Goal: Task Accomplishment & Management: Use online tool/utility

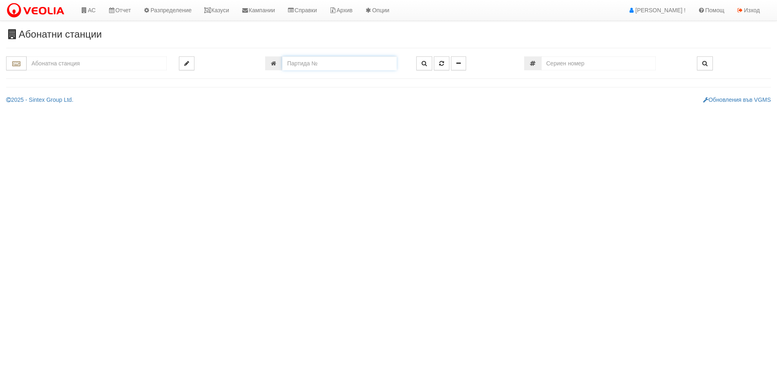
click at [304, 64] on input "number" at bounding box center [339, 63] width 114 height 14
click at [309, 67] on input "number" at bounding box center [339, 63] width 114 height 14
type input "23451"
type input "124/3,4,5 - "[PERSON_NAME] [GEOGRAPHIC_DATA] " ЕАД"
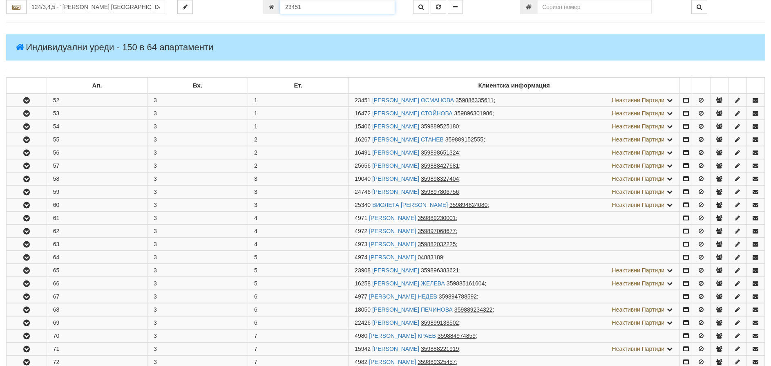
scroll to position [161, 0]
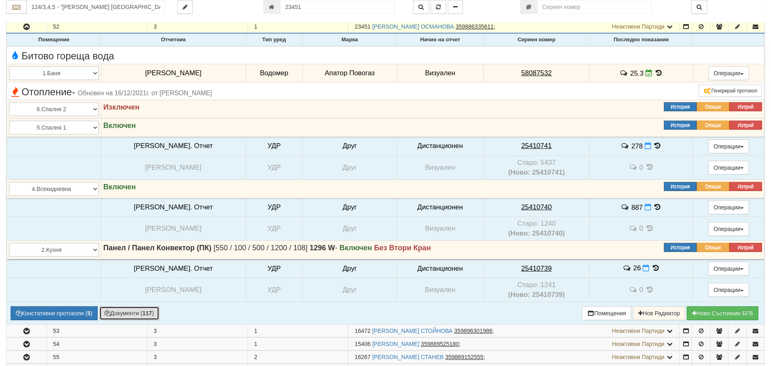
click at [128, 314] on button "Документи ( 117 )" at bounding box center [129, 313] width 60 height 14
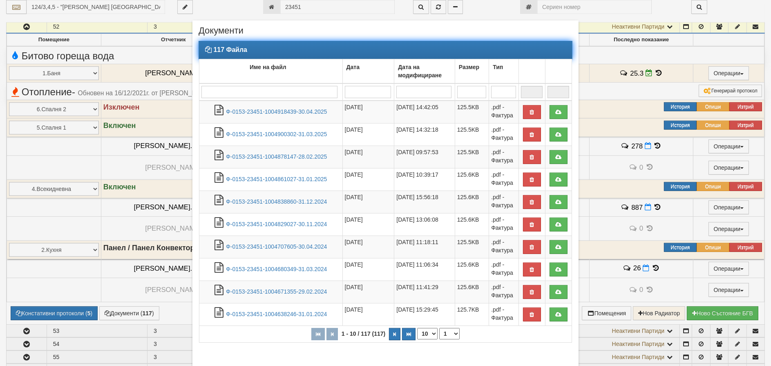
click at [222, 89] on input "search" at bounding box center [269, 92] width 136 height 12
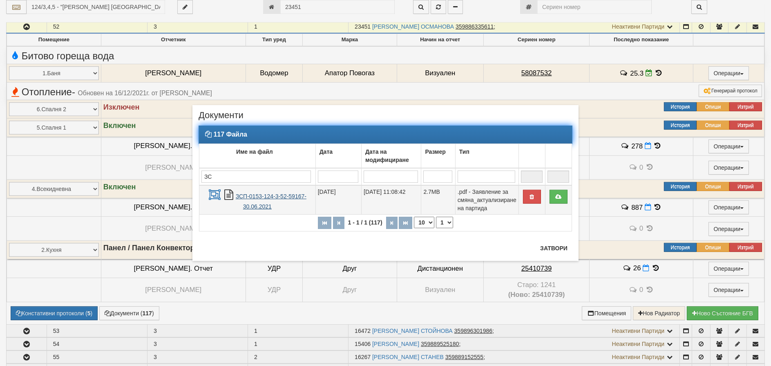
type input "ЗС"
click at [256, 196] on link "ЗСП-0153-124-3-52-59167-30.06.2021" at bounding box center [271, 201] width 71 height 17
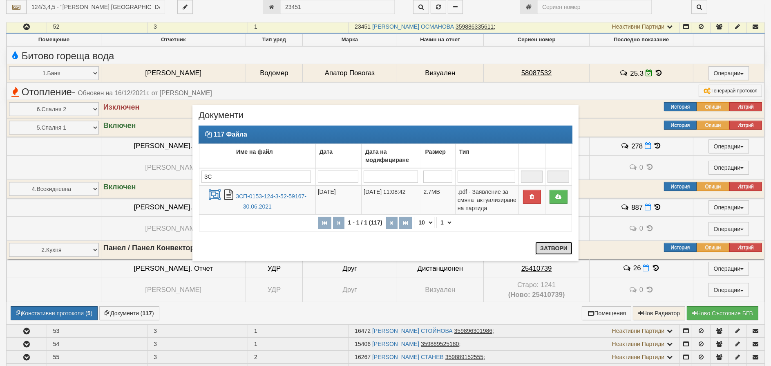
click at [555, 249] on button "Затвори" at bounding box center [553, 247] width 37 height 13
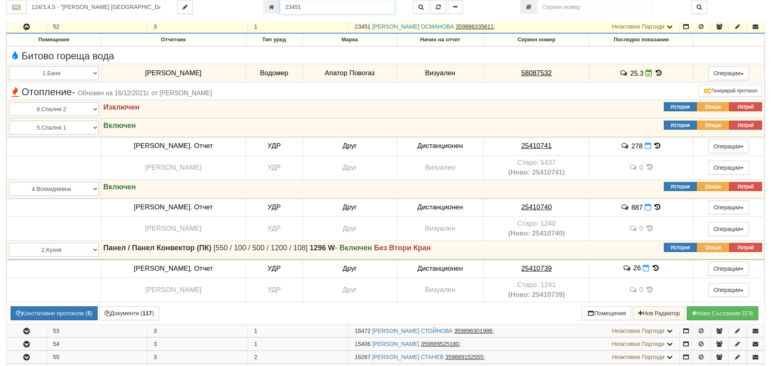
click at [296, 9] on input "23451" at bounding box center [337, 7] width 114 height 14
type input "18515"
type input "209/3 - "ВЕОЛИЯ ЕНЕРДЖИ ВАРНА " ЕАД"
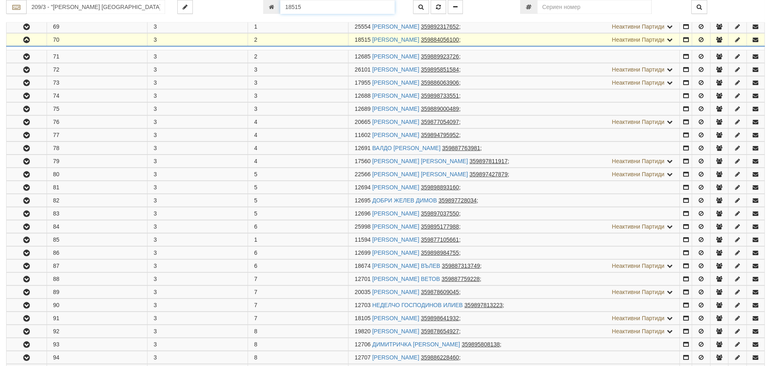
scroll to position [213, 0]
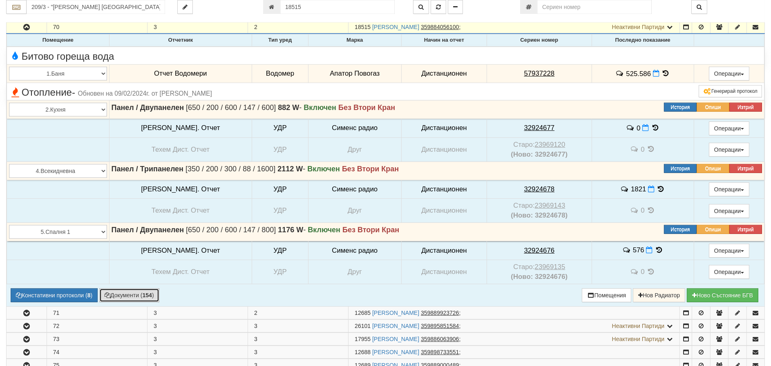
click at [121, 299] on button "Документи ( 154 )" at bounding box center [129, 295] width 60 height 14
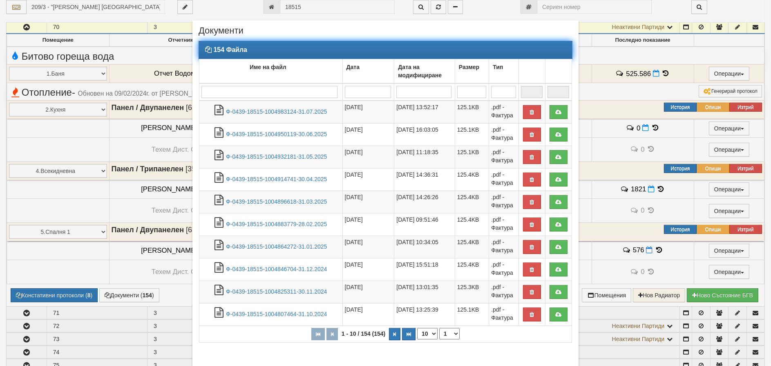
click at [243, 96] on input "search" at bounding box center [269, 92] width 136 height 12
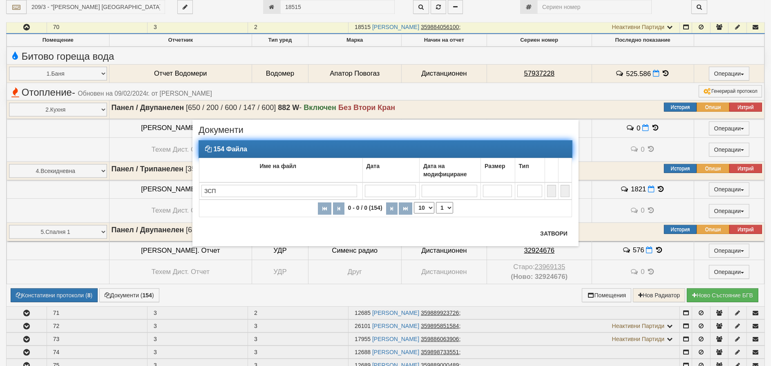
click at [234, 189] on input "ЗСП" at bounding box center [279, 191] width 156 height 12
type input "З"
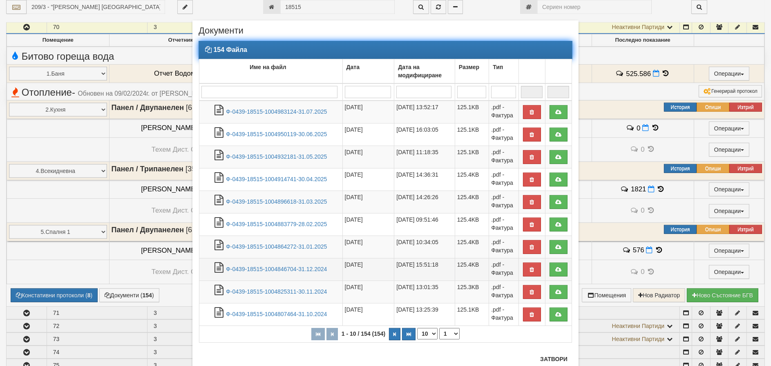
scroll to position [26, 0]
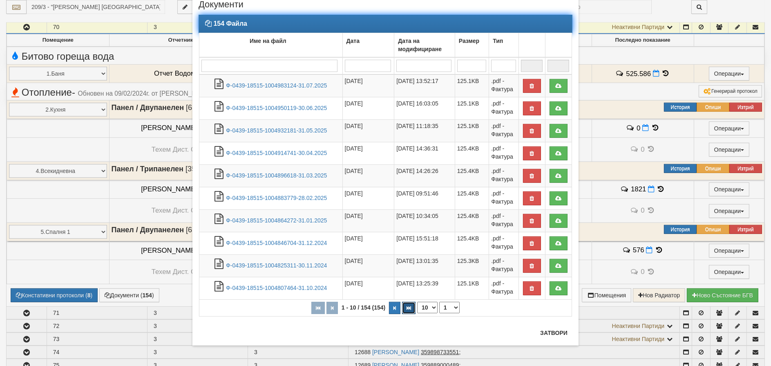
click at [406, 308] on icon "button" at bounding box center [408, 308] width 4 height 4
select select "16"
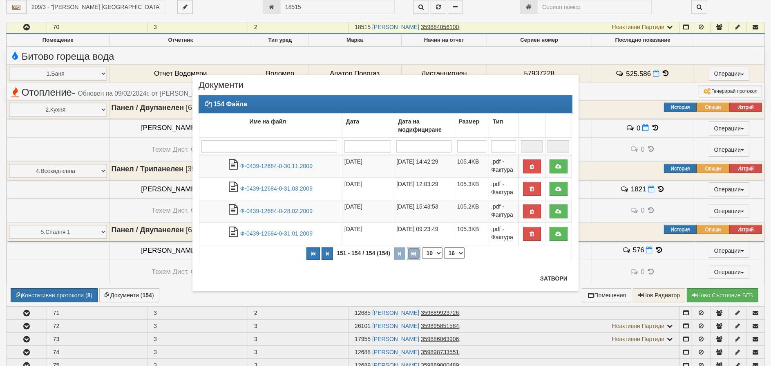
scroll to position [0, 0]
click at [551, 278] on button "Затвори" at bounding box center [553, 278] width 37 height 13
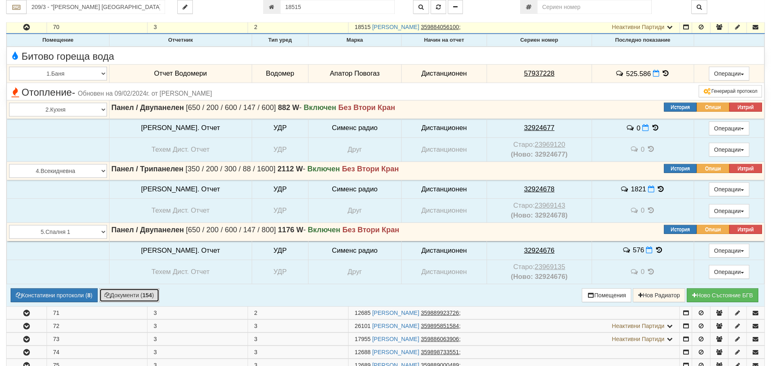
click at [127, 295] on button "Документи ( 154 )" at bounding box center [129, 295] width 60 height 14
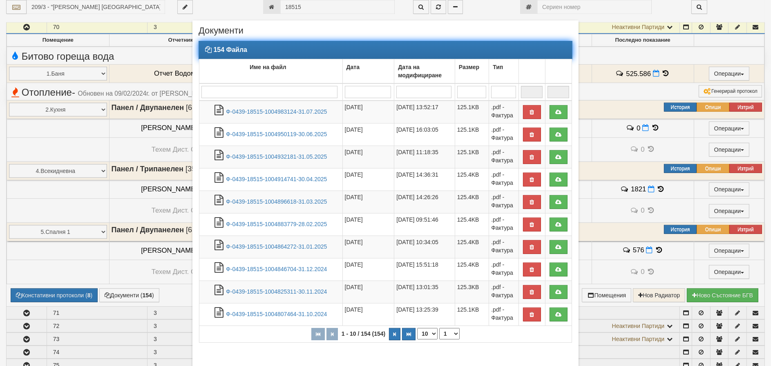
click at [425, 335] on select "10 20 30 40" at bounding box center [427, 333] width 20 height 11
select select "40"
click at [417, 339] on select "10 20 30 40" at bounding box center [427, 333] width 20 height 11
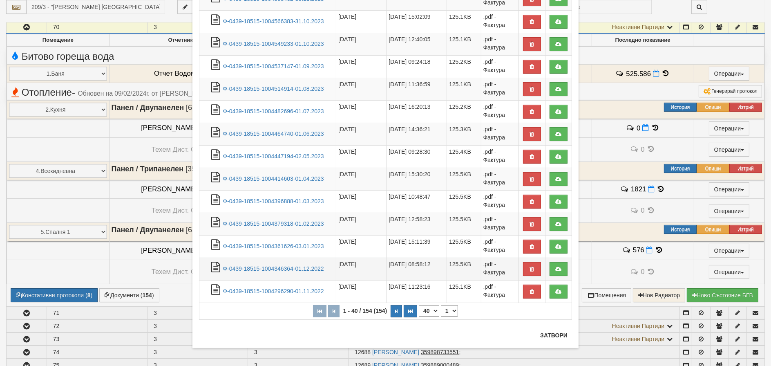
scroll to position [790, 0]
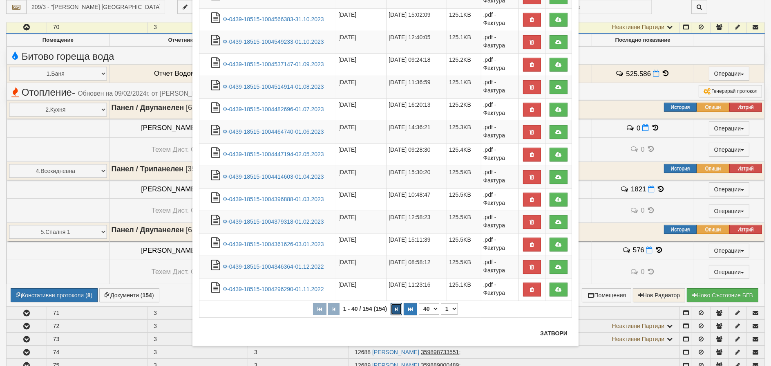
click at [391, 310] on button "button" at bounding box center [395, 309] width 11 height 12
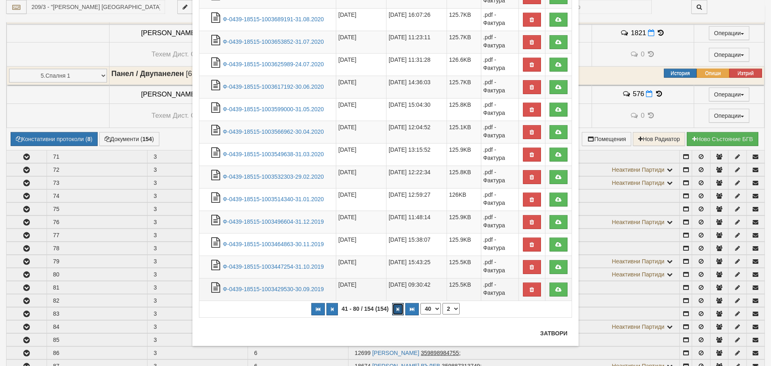
scroll to position [377, 0]
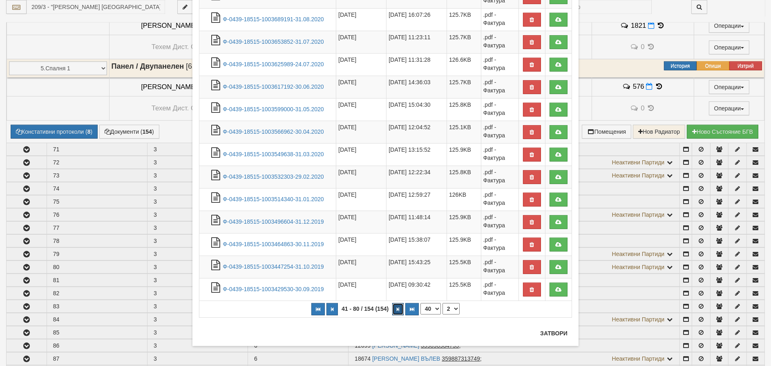
click at [397, 308] on icon "button" at bounding box center [398, 309] width 2 height 4
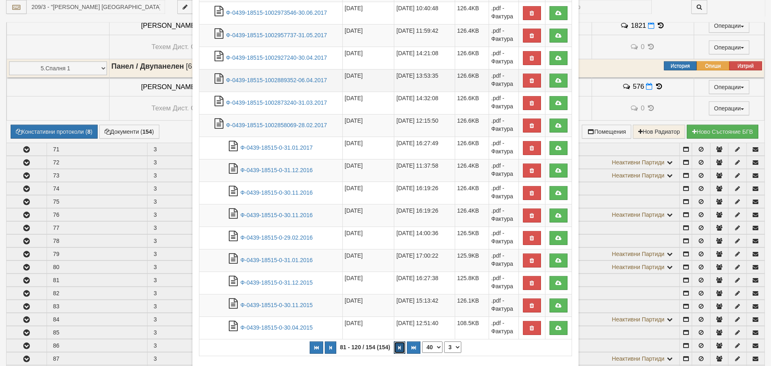
scroll to position [699, 0]
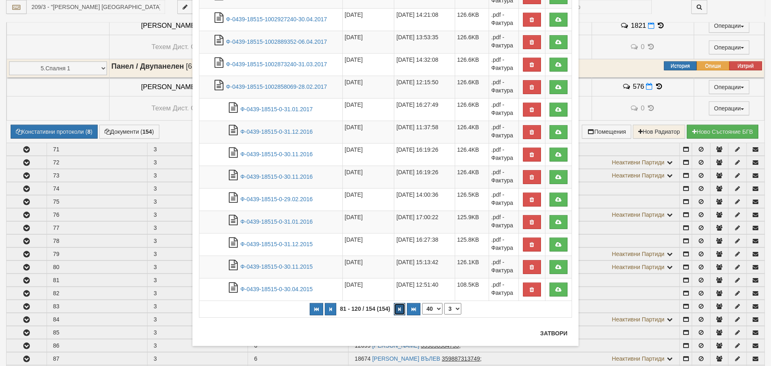
click at [398, 307] on icon "button" at bounding box center [399, 309] width 2 height 4
select select "4"
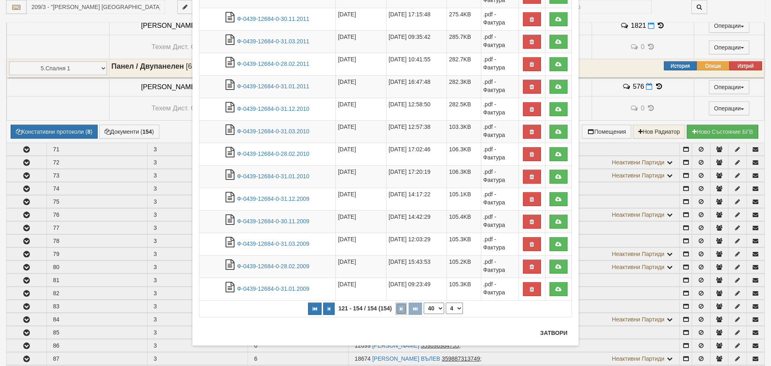
scroll to position [587, 0]
click at [552, 328] on button "Затвори" at bounding box center [553, 332] width 37 height 13
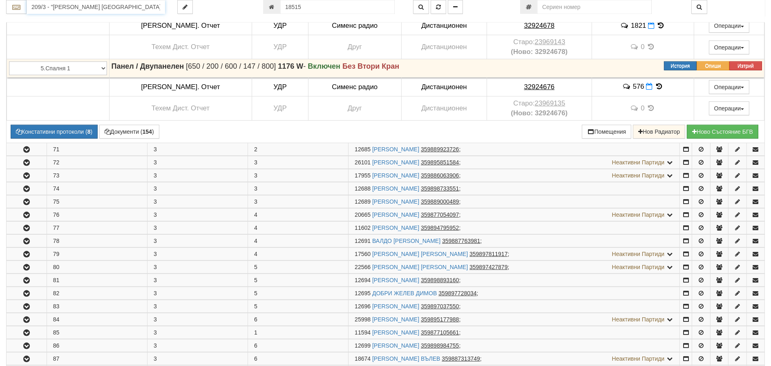
click at [116, 7] on input "209/3 - "ВЕОЛИЯ ЕНЕРДЖИ ВАРНА " ЕАД" at bounding box center [96, 7] width 138 height 14
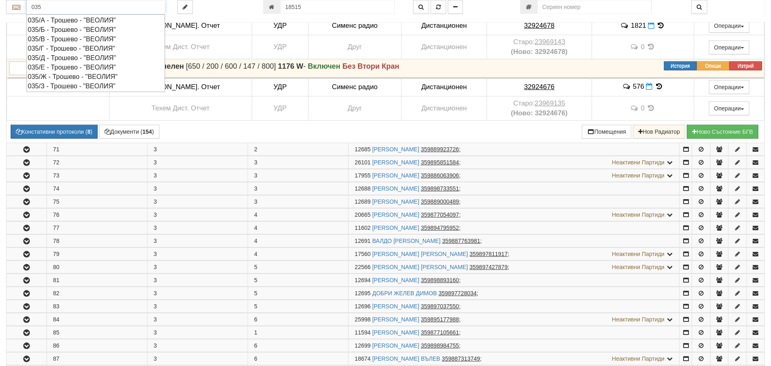
click at [52, 38] on div "035/В - Трошево - "ВЕОЛИЯ"" at bounding box center [96, 38] width 136 height 9
type input "035/В - Трошево - "ВЕОЛИЯ""
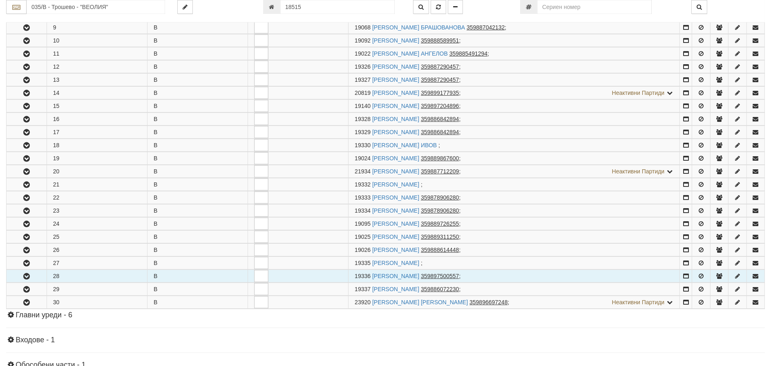
scroll to position [368, 0]
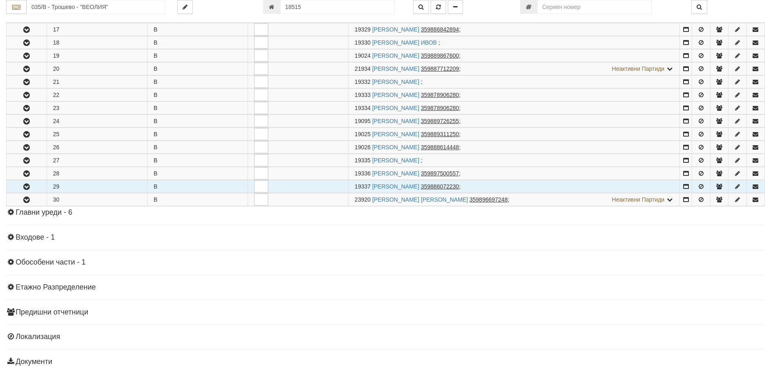
click at [25, 188] on icon "button" at bounding box center [27, 187] width 10 height 6
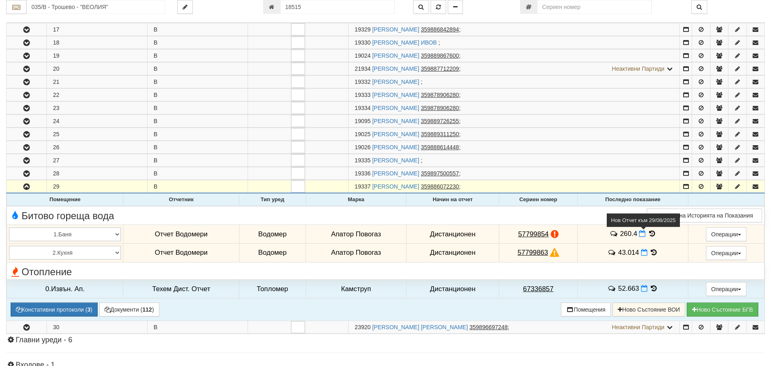
click at [639, 233] on icon at bounding box center [642, 233] width 7 height 7
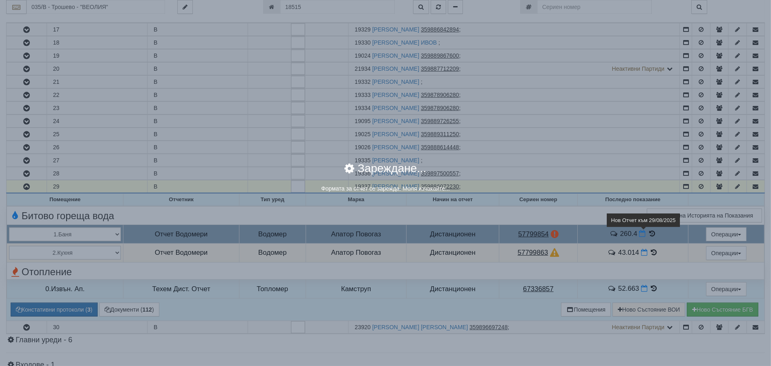
select select "8ac75930-9bfd-e511-80be-8d5a1dced85a"
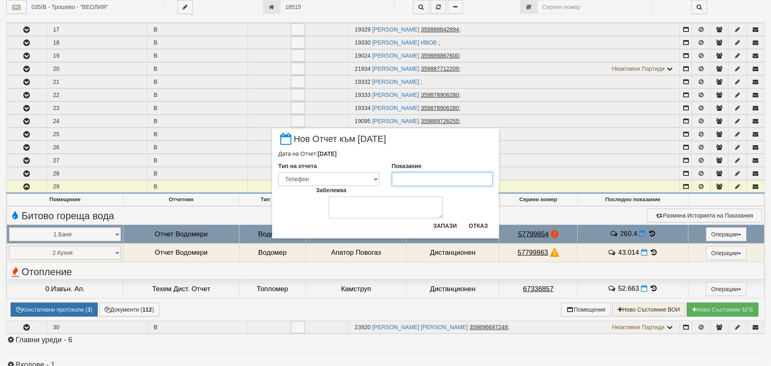
click at [410, 180] on input "Показание" at bounding box center [442, 179] width 101 height 14
type input "263.171"
click at [431, 222] on button "Запази" at bounding box center [444, 225] width 33 height 13
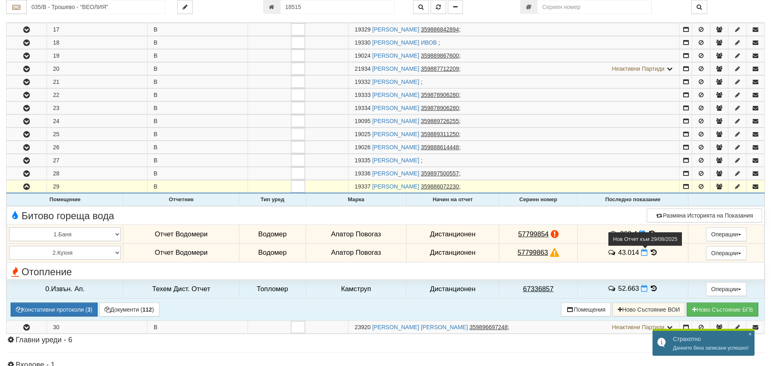
click at [642, 256] on span at bounding box center [645, 252] width 9 height 8
click at [642, 252] on icon at bounding box center [644, 252] width 7 height 7
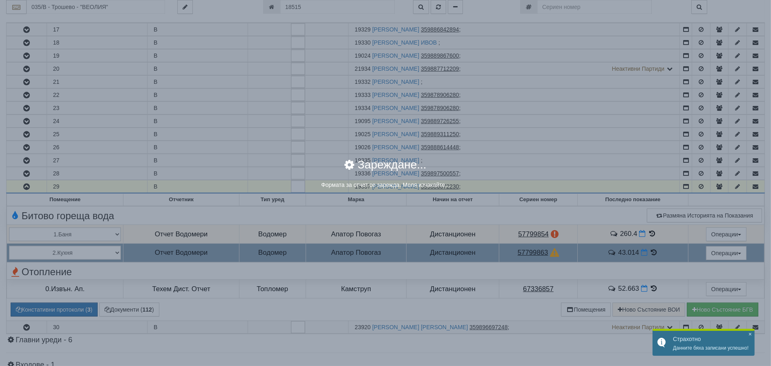
select select "ddb307f3-9e29-e611-80c1-afec7dc8e4eb"
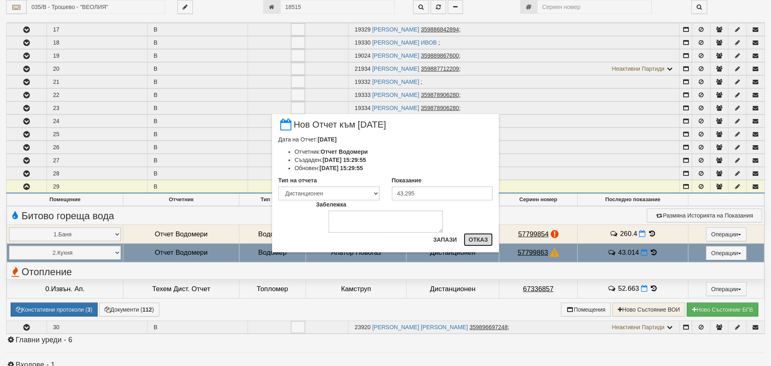
click at [476, 241] on button "Отказ" at bounding box center [478, 239] width 29 height 13
